Goal: Task Accomplishment & Management: Use online tool/utility

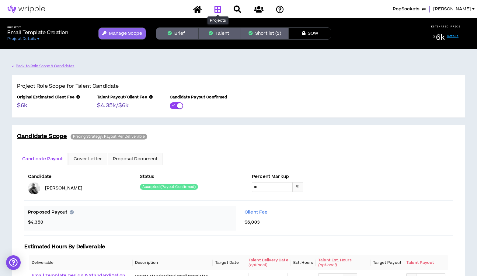
click at [219, 9] on icon at bounding box center [218, 9] width 7 height 8
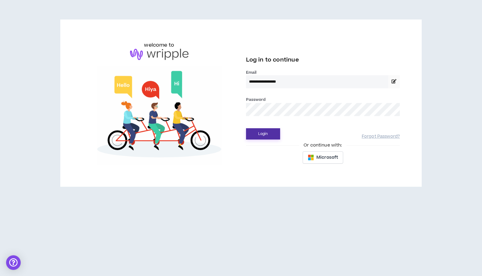
click at [251, 137] on button "Login" at bounding box center [263, 133] width 34 height 11
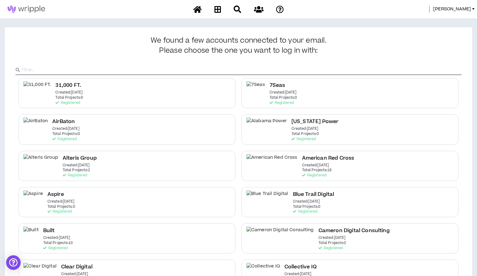
click at [392, 73] on input "text" at bounding box center [242, 69] width 440 height 9
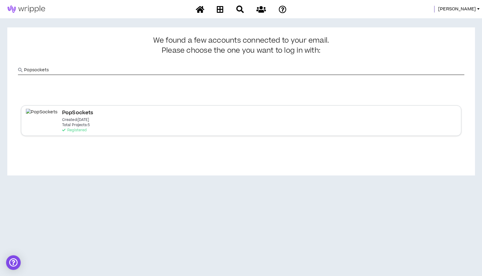
type input "Popsockets"
click at [62, 118] on p "Created: [DATE]" at bounding box center [75, 120] width 27 height 4
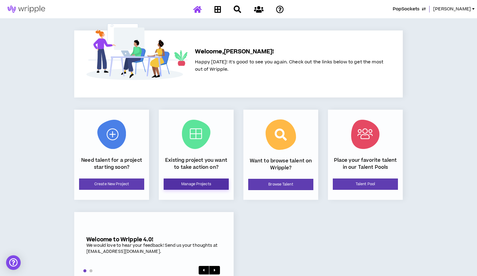
click at [201, 184] on link "Manage Projects" at bounding box center [196, 183] width 65 height 11
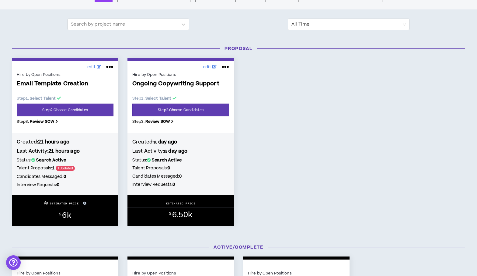
scroll to position [64, 0]
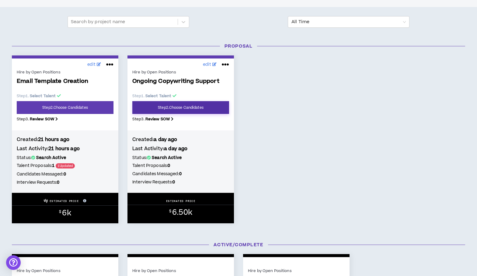
click at [182, 107] on link "Step 2 . Choose Candidates" at bounding box center [180, 107] width 97 height 13
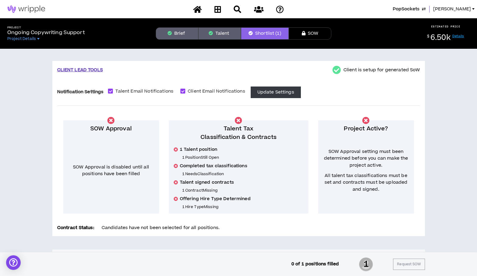
click at [8, 131] on div "CLIENT LEAD TOOLS Client is setup for generated SoW Notification Settings Talen…" at bounding box center [238, 232] width 477 height 366
click at [46, 128] on div "CLIENT LEAD TOOLS Client is setup for generated SoW Notification Settings Talen…" at bounding box center [238, 232] width 477 height 366
